Goal: Transaction & Acquisition: Purchase product/service

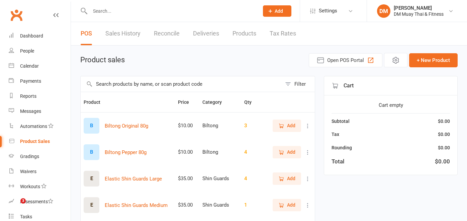
select select "100"
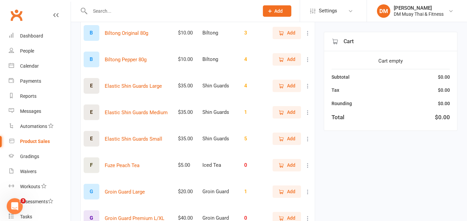
scroll to position [186, 0]
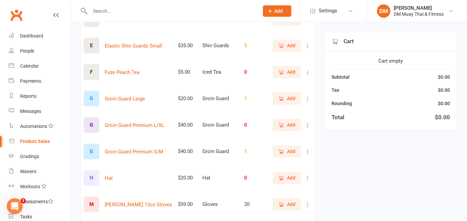
click at [290, 154] on span "Add" at bounding box center [291, 151] width 8 height 7
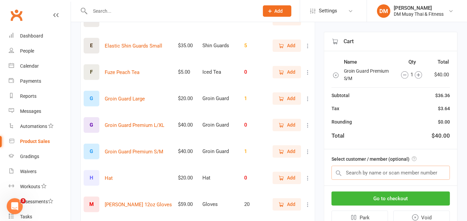
click at [349, 170] on input "text" at bounding box center [391, 173] width 118 height 14
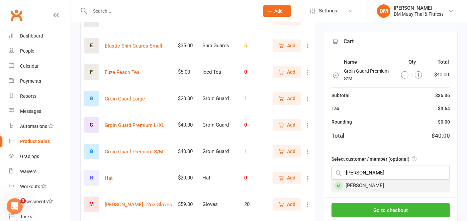
type input "[PERSON_NAME]"
click at [367, 188] on div "[PERSON_NAME]" at bounding box center [391, 185] width 118 height 11
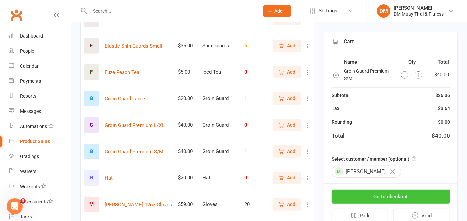
click at [414, 191] on button "Go to checkout" at bounding box center [391, 196] width 118 height 14
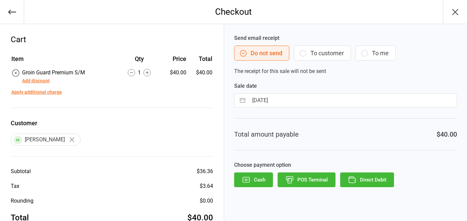
click at [319, 175] on button "POS Terminal" at bounding box center [307, 179] width 58 height 15
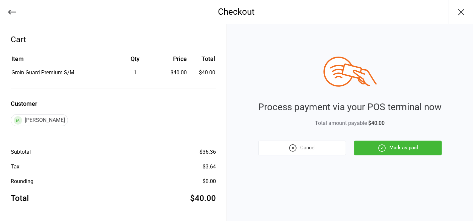
click at [389, 148] on button "Mark as paid" at bounding box center [398, 148] width 88 height 15
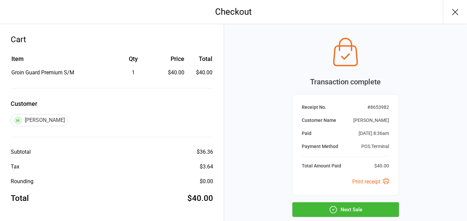
click at [345, 204] on button "Next Sale" at bounding box center [346, 209] width 107 height 15
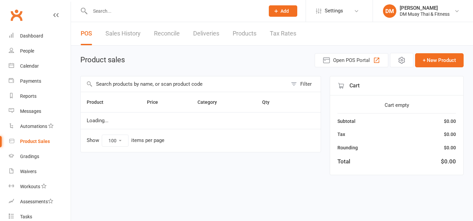
select select "100"
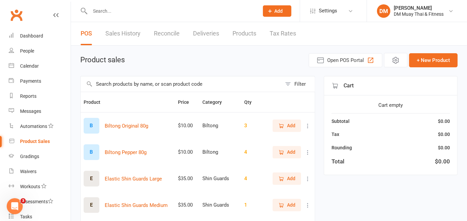
click at [173, 35] on link "Reconcile" at bounding box center [167, 33] width 26 height 23
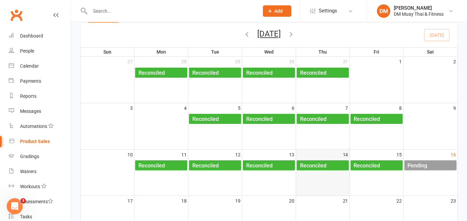
scroll to position [74, 0]
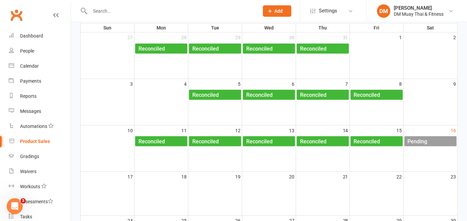
click at [429, 136] on div "Pending" at bounding box center [432, 141] width 49 height 11
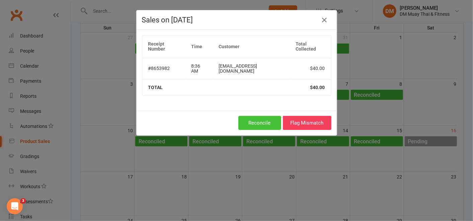
click at [264, 120] on button "Reconcile" at bounding box center [259, 123] width 43 height 14
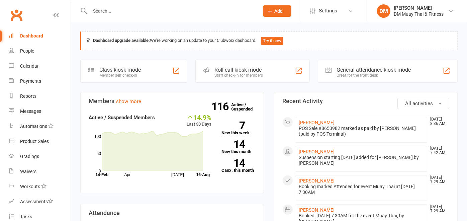
click at [123, 8] on input "text" at bounding box center [171, 10] width 166 height 9
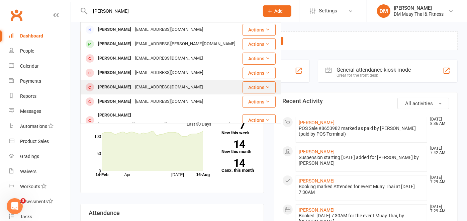
type input "luke w"
click at [156, 88] on div "lukewheatleycarpentry@gmail.com" at bounding box center [169, 87] width 72 height 10
